Goal: Task Accomplishment & Management: Complete application form

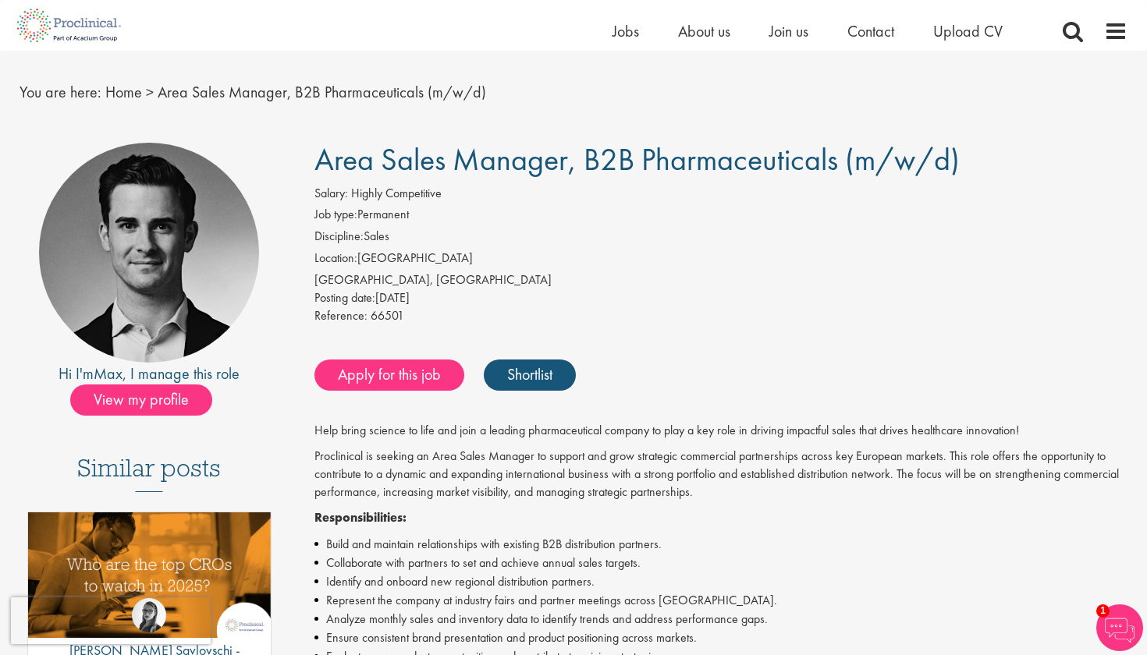
scroll to position [33, 0]
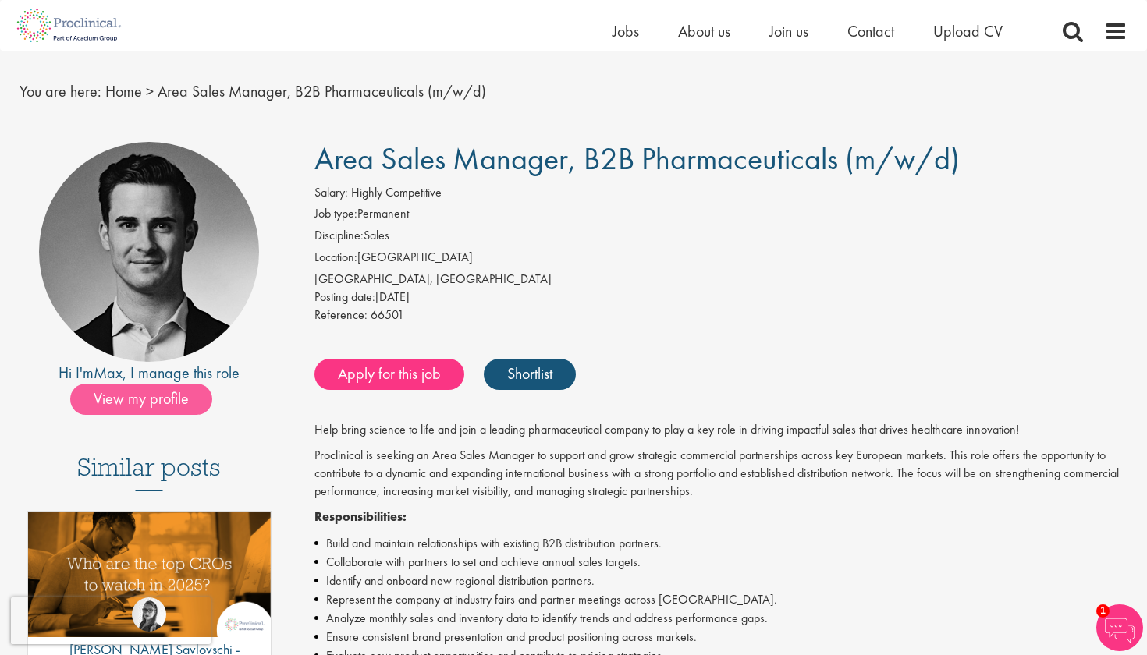
click at [183, 395] on span "View my profile" at bounding box center [141, 399] width 142 height 31
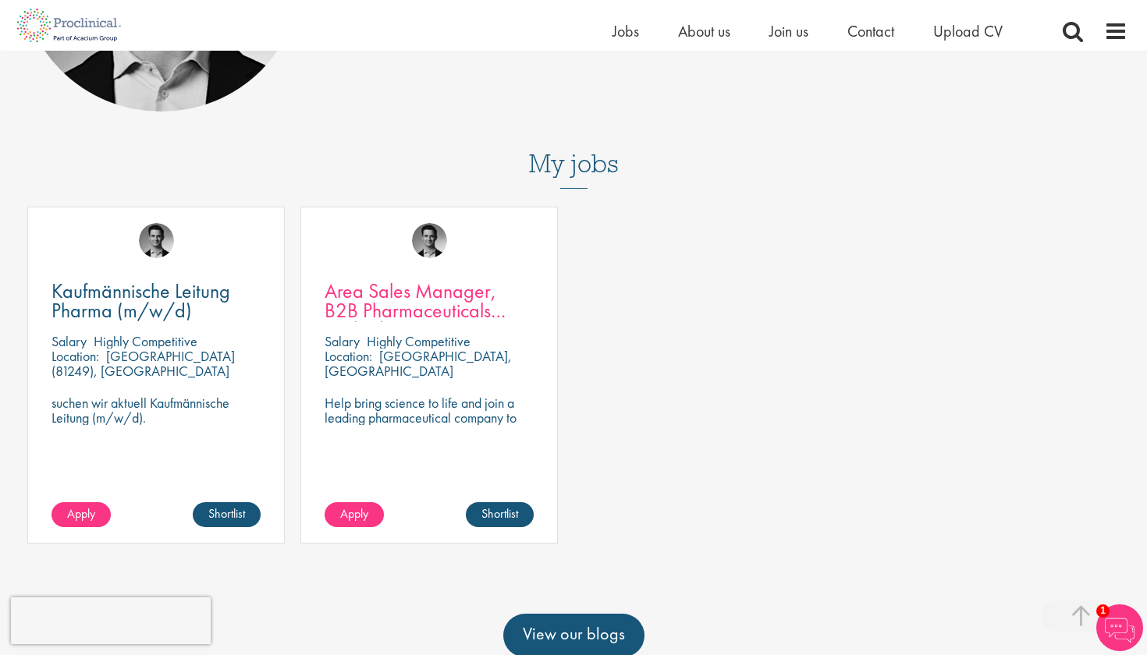
scroll to position [353, 0]
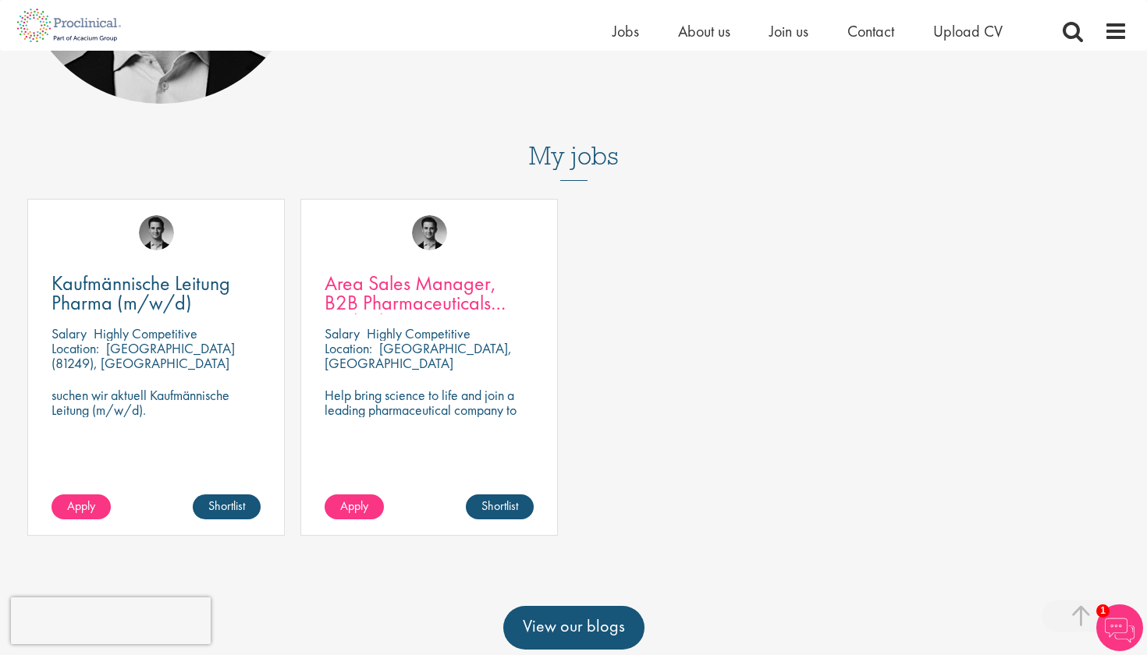
click at [355, 289] on span "Area Sales Manager, B2B Pharmaceuticals (m/w/d)" at bounding box center [415, 303] width 181 height 66
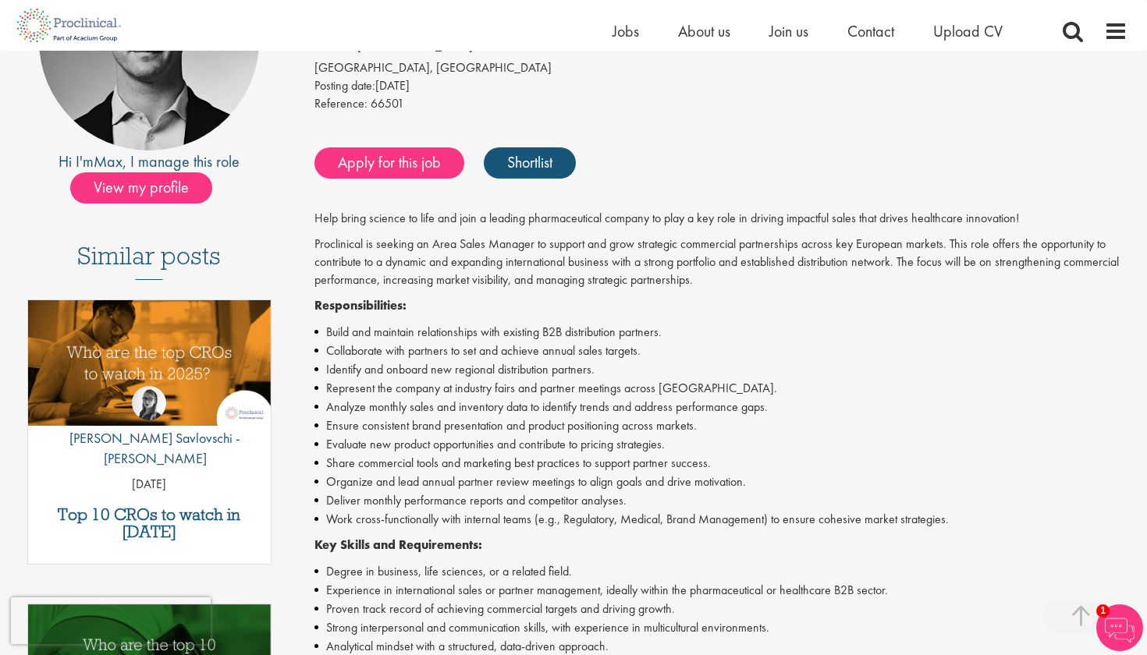
scroll to position [247, 0]
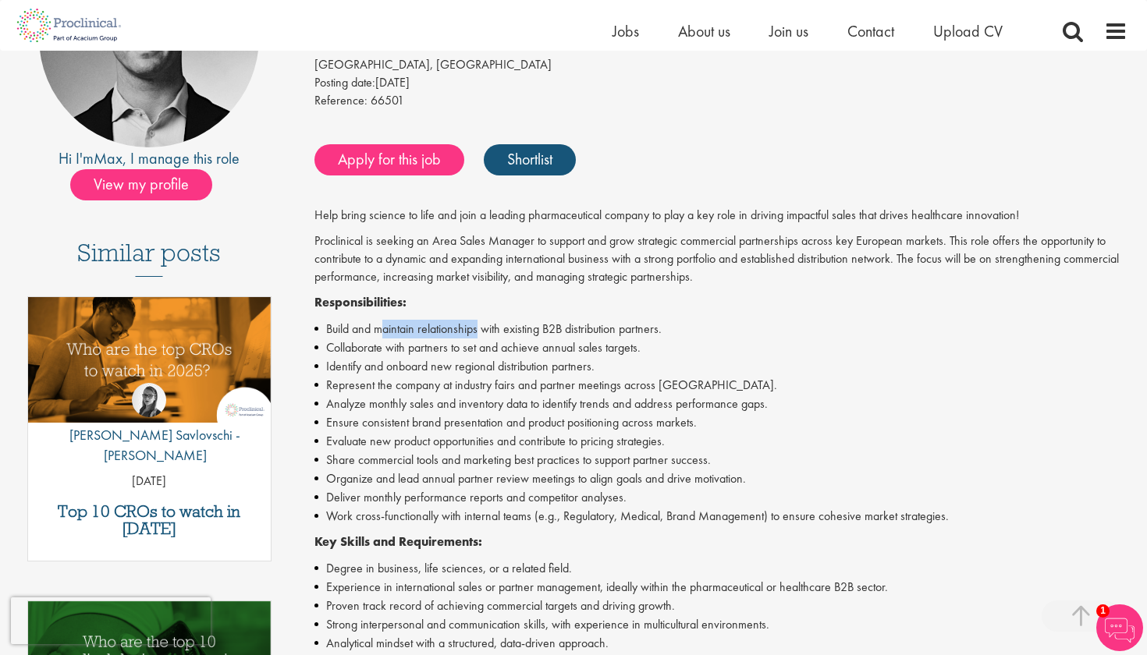
drag, startPoint x: 382, startPoint y: 320, endPoint x: 477, endPoint y: 314, distance: 94.6
click at [478, 320] on li "Build and maintain relationships with existing B2B distribution partners." at bounding box center [721, 329] width 814 height 19
drag, startPoint x: 417, startPoint y: 342, endPoint x: 494, endPoint y: 344, distance: 77.3
click at [494, 344] on li "Collaborate with partners to set and achieve annual sales targets." at bounding box center [721, 348] width 814 height 19
drag, startPoint x: 464, startPoint y: 358, endPoint x: 493, endPoint y: 358, distance: 28.9
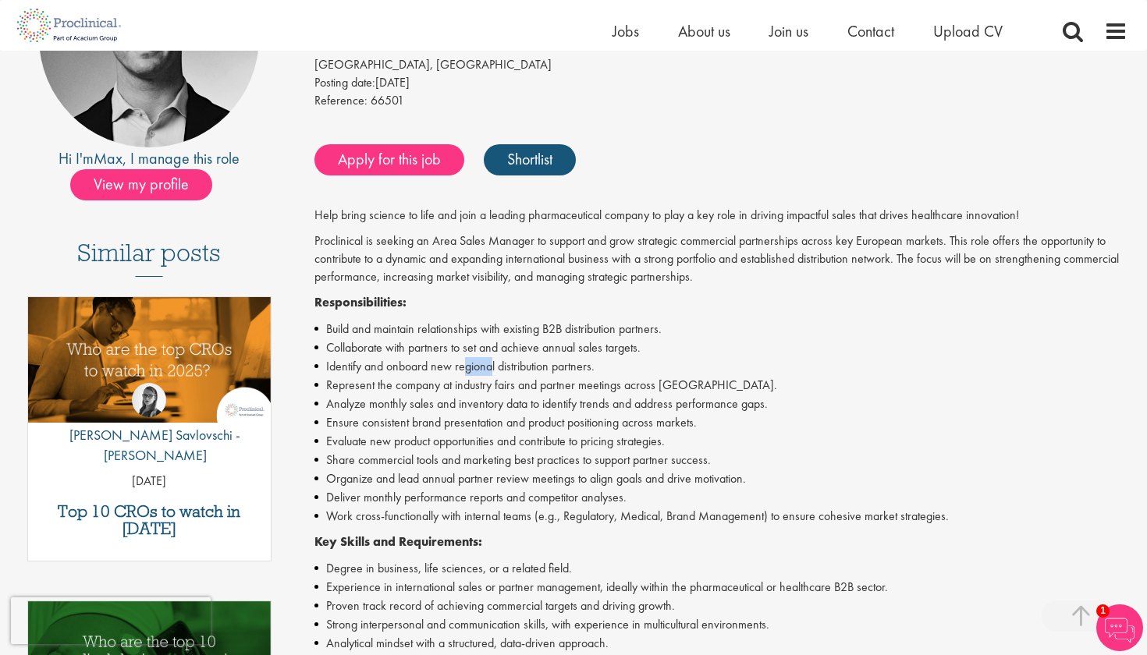
click at [493, 358] on li "Identify and onboard new regional distribution partners." at bounding box center [721, 366] width 814 height 19
drag, startPoint x: 450, startPoint y: 375, endPoint x: 509, endPoint y: 376, distance: 58.5
click at [510, 376] on li "Represent the company at industry fairs and partner meetings across [GEOGRAPHIC…" at bounding box center [721, 385] width 814 height 19
drag, startPoint x: 464, startPoint y: 396, endPoint x: 501, endPoint y: 391, distance: 37.0
click at [501, 395] on li "Analyze monthly sales and inventory data to identify trends and address perform…" at bounding box center [721, 404] width 814 height 19
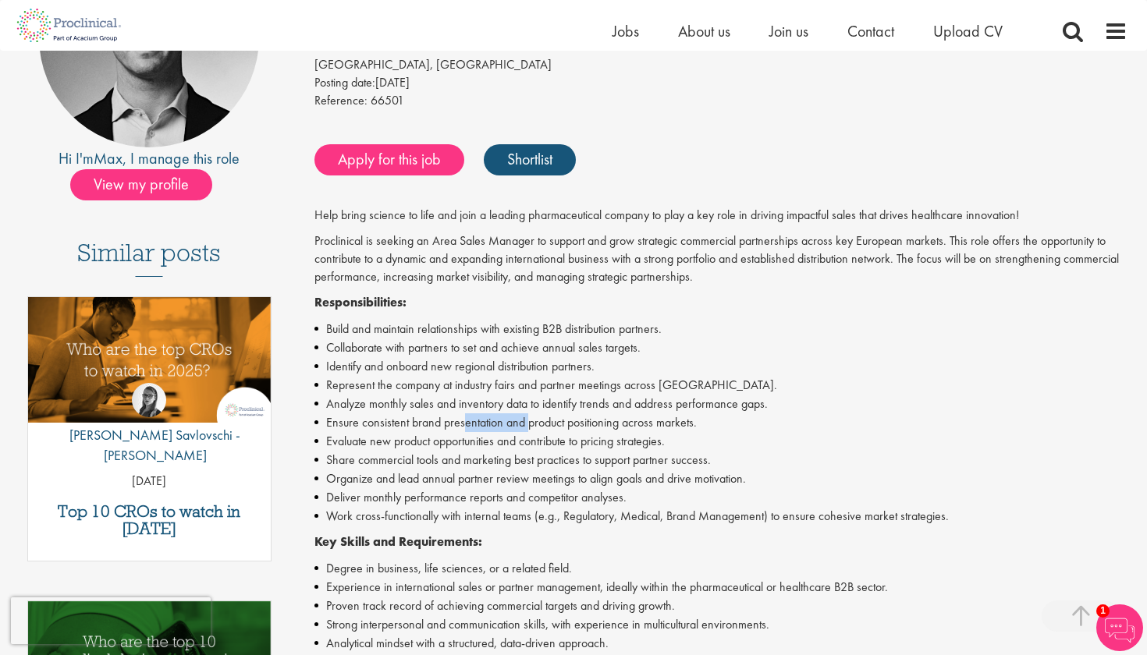
drag, startPoint x: 460, startPoint y: 417, endPoint x: 525, endPoint y: 413, distance: 64.9
click at [525, 414] on li "Ensure consistent brand presentation and product positioning across markets." at bounding box center [721, 423] width 814 height 19
drag, startPoint x: 507, startPoint y: 435, endPoint x: 538, endPoint y: 439, distance: 30.7
click at [538, 439] on li "Evaluate new product opportunities and contribute to pricing strategies." at bounding box center [721, 441] width 814 height 19
drag, startPoint x: 415, startPoint y: 454, endPoint x: 480, endPoint y: 443, distance: 65.7
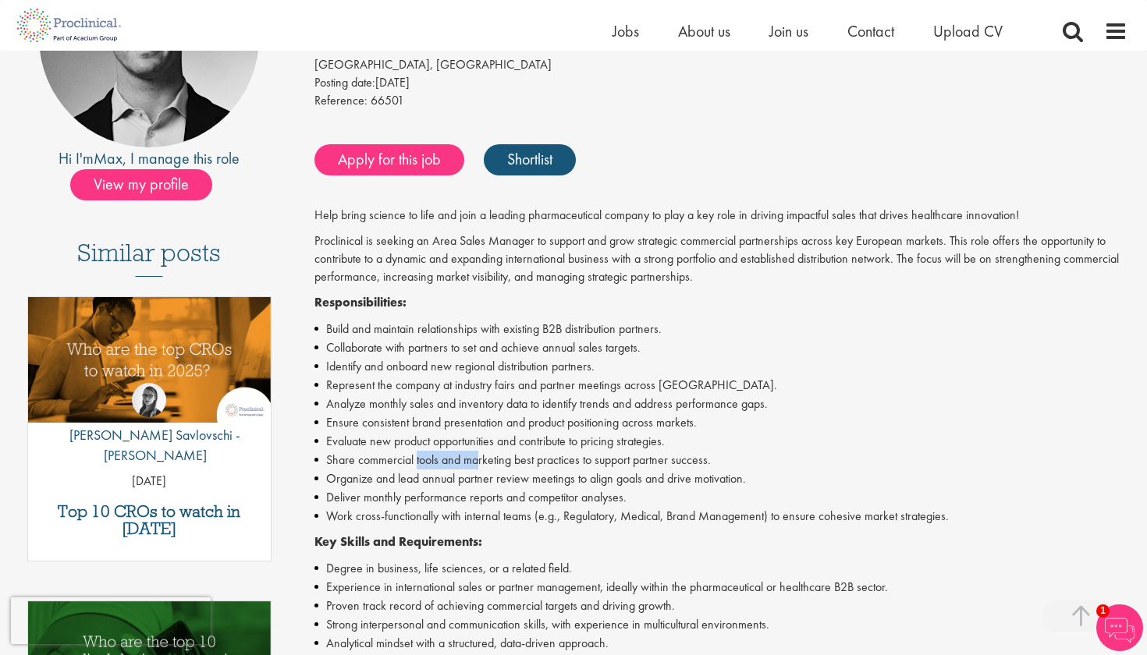
click at [480, 451] on li "Share commercial tools and marketing best practices to support partner success." at bounding box center [721, 460] width 814 height 19
drag, startPoint x: 441, startPoint y: 471, endPoint x: 548, endPoint y: 464, distance: 107.1
click at [548, 470] on li "Organize and lead annual partner review meetings to align goals and drive motiv…" at bounding box center [721, 479] width 814 height 19
drag, startPoint x: 480, startPoint y: 489, endPoint x: 537, endPoint y: 487, distance: 57.0
click at [537, 488] on li "Deliver monthly performance reports and competitor analyses." at bounding box center [721, 497] width 814 height 19
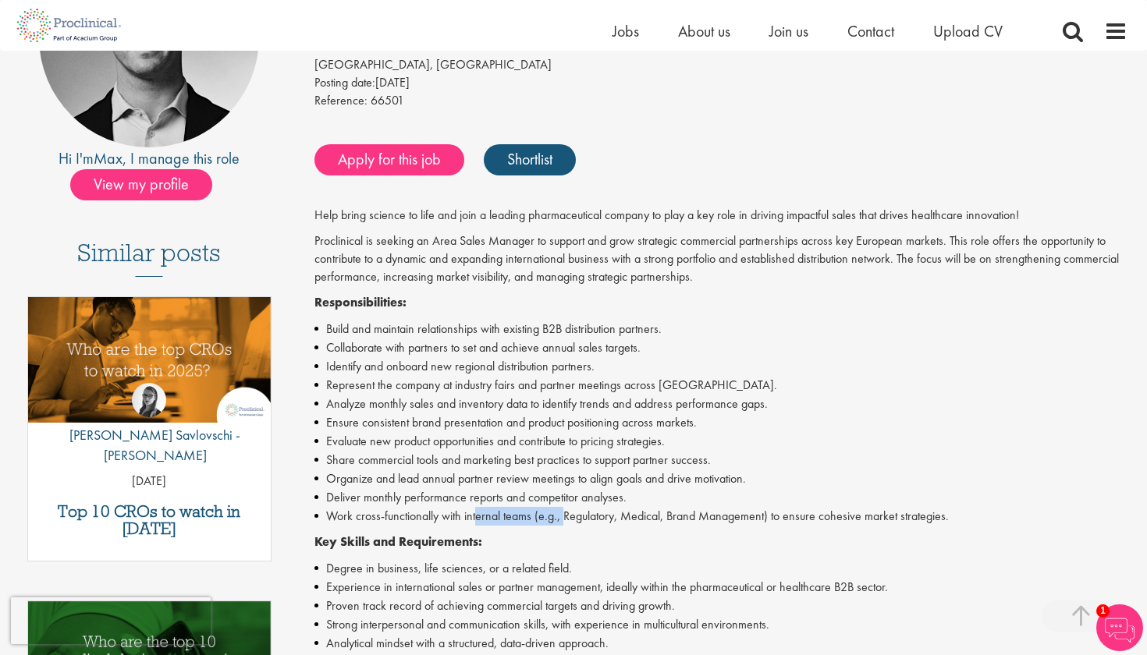
drag, startPoint x: 478, startPoint y: 503, endPoint x: 566, endPoint y: 502, distance: 87.4
click at [566, 507] on li "Work cross-functionally with internal teams (e.g., Regulatory, Medical, Brand M…" at bounding box center [721, 516] width 814 height 19
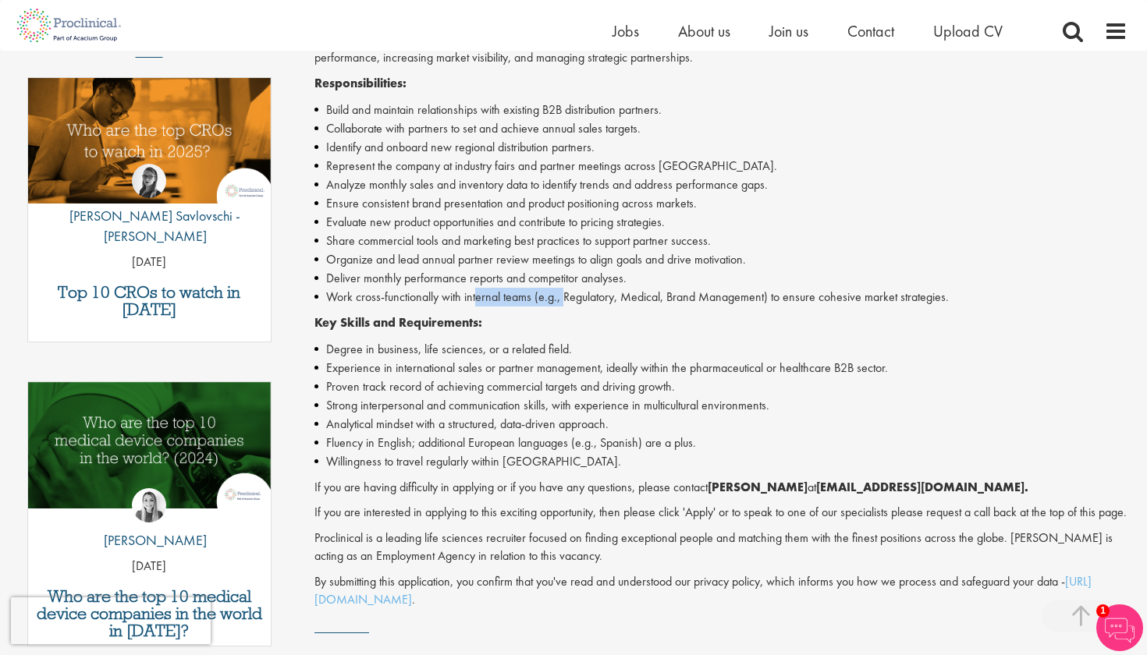
scroll to position [468, 0]
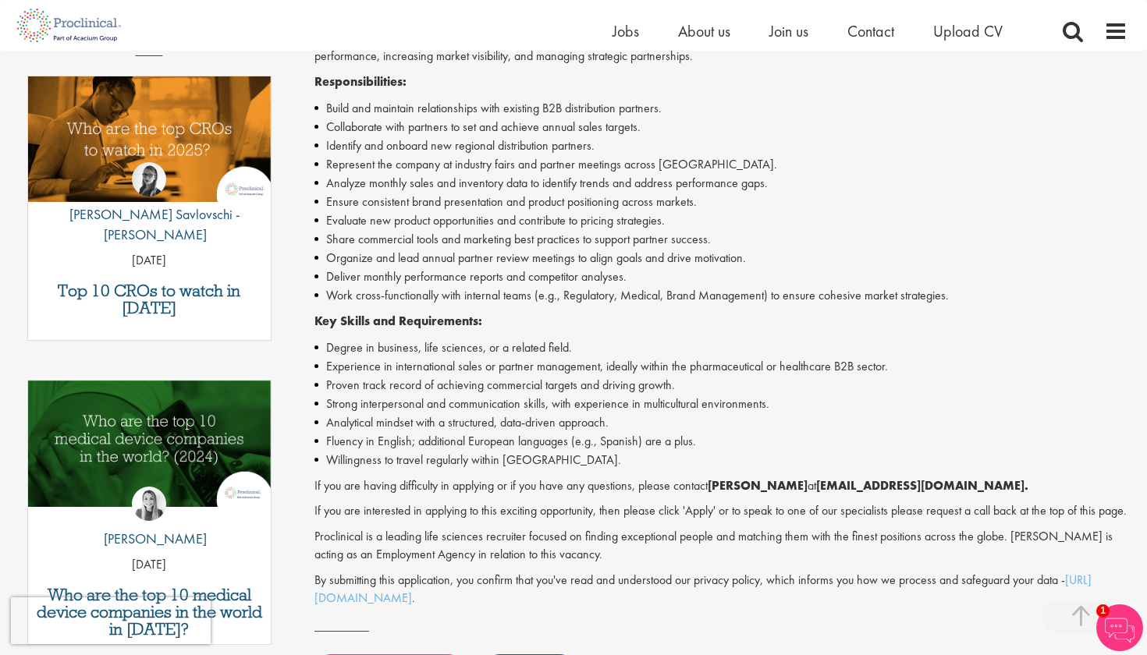
click at [566, 482] on p "If you are having difficulty in applying or if you have any questions, please c…" at bounding box center [721, 487] width 814 height 18
drag, startPoint x: 375, startPoint y: 338, endPoint x: 465, endPoint y: 339, distance: 90.5
click at [465, 339] on li "Degree in business, life sciences, or a related field." at bounding box center [721, 348] width 814 height 19
click at [466, 403] on li "Strong interpersonal and communication skills, with experience in multicultural…" at bounding box center [721, 404] width 814 height 19
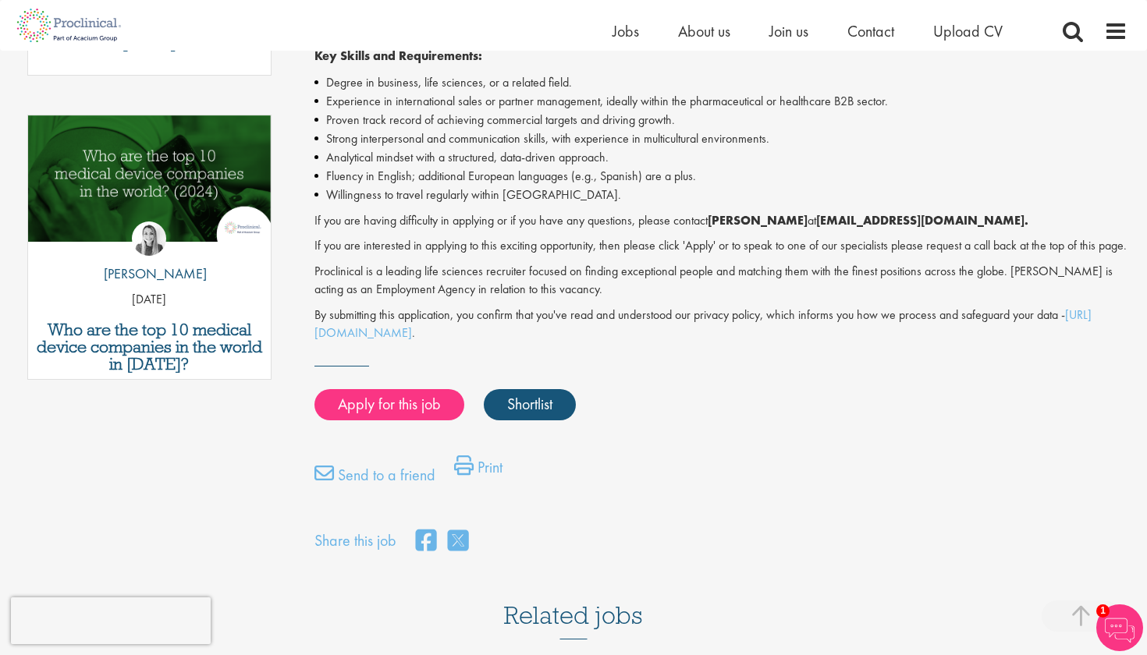
scroll to position [748, 0]
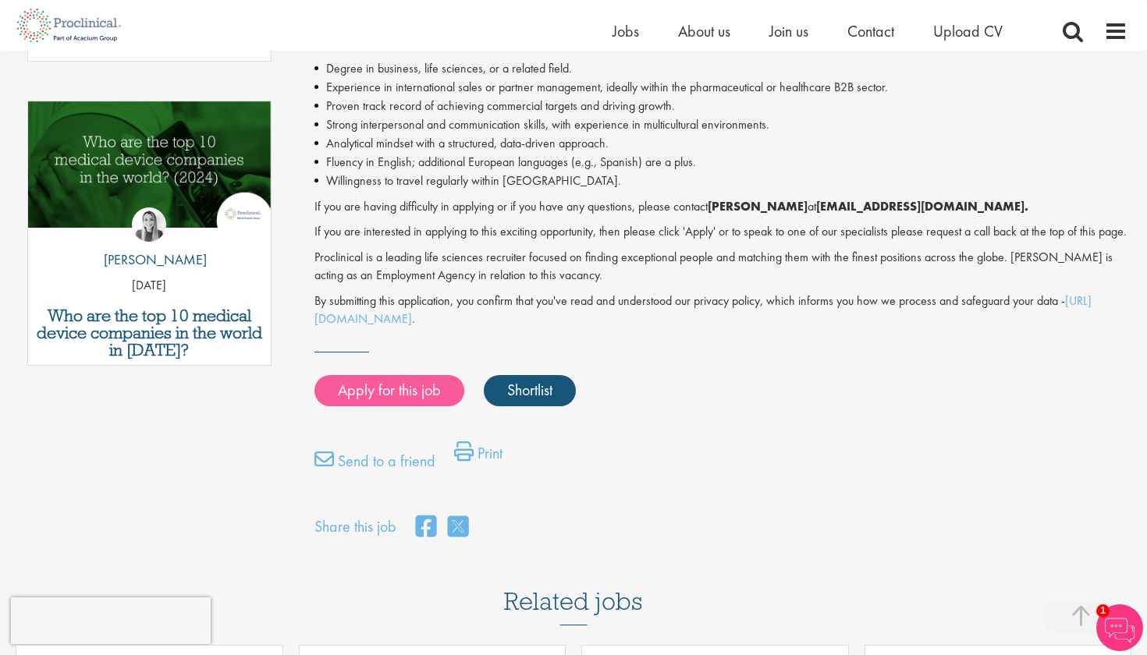
click at [414, 389] on link "Apply for this job" at bounding box center [389, 390] width 150 height 31
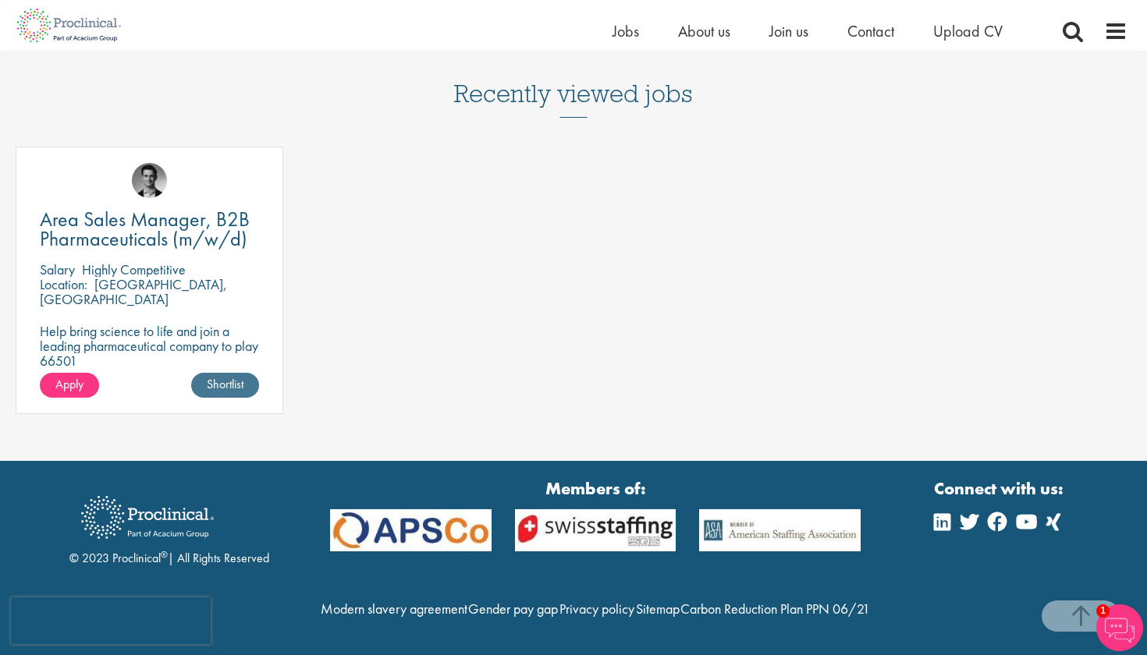
scroll to position [1659, 0]
click at [76, 391] on span "Apply" at bounding box center [69, 384] width 28 height 16
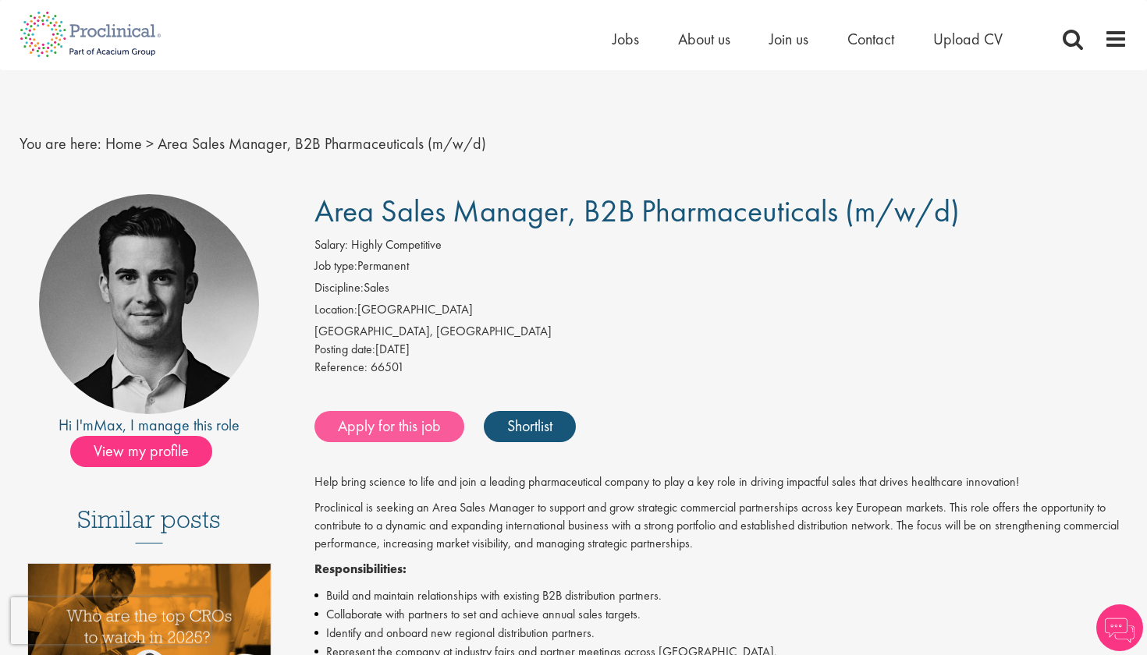
click at [407, 417] on link "Apply for this job" at bounding box center [389, 426] width 150 height 31
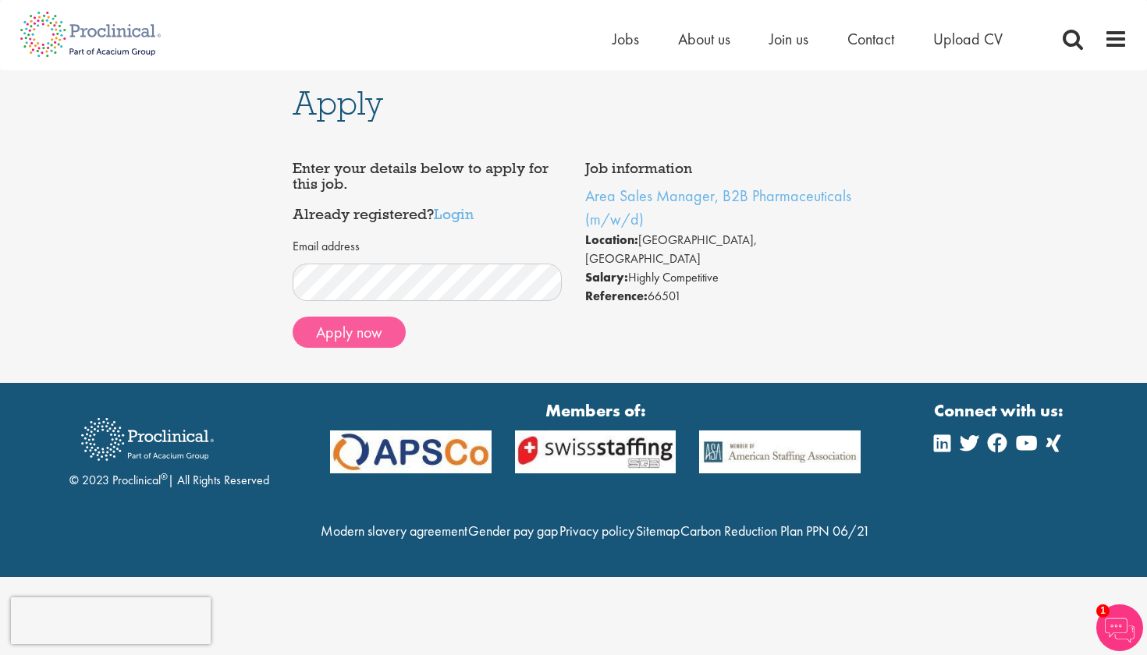
click at [369, 327] on button "Apply now" at bounding box center [349, 332] width 113 height 31
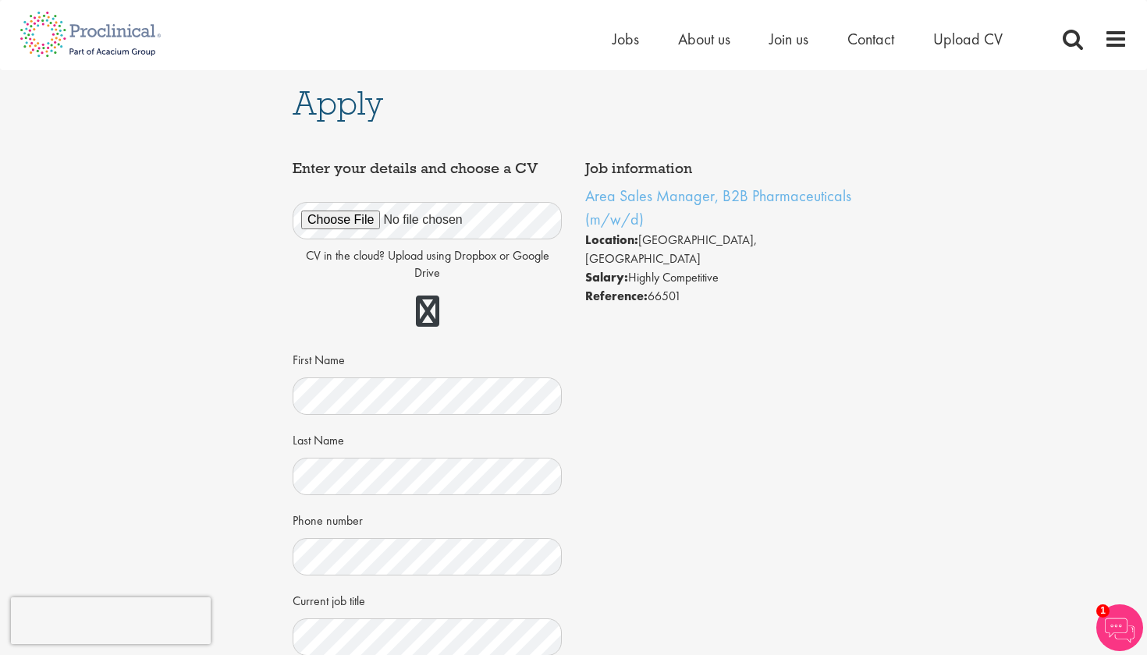
click at [118, 28] on img at bounding box center [90, 34] width 165 height 69
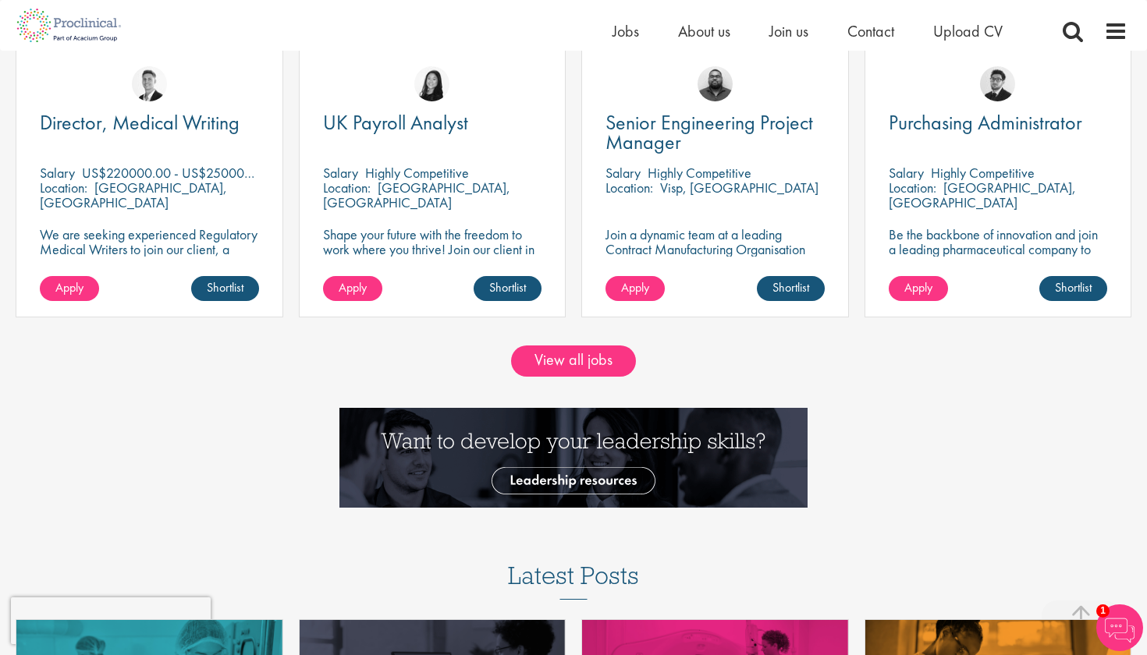
scroll to position [1659, 0]
